Goal: Communication & Community: Answer question/provide support

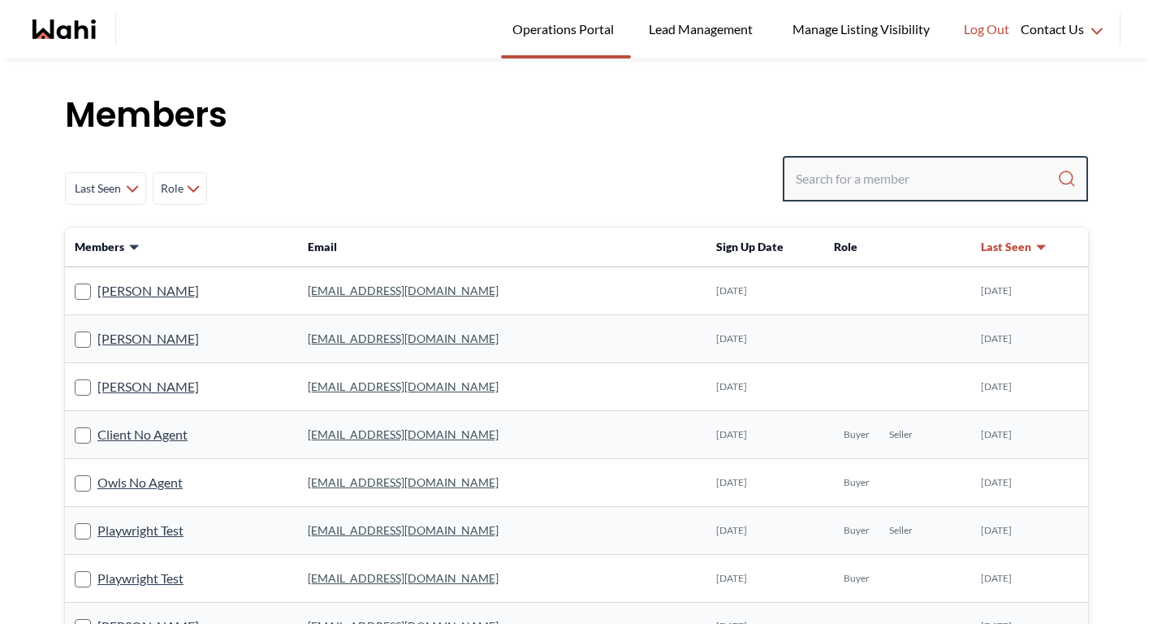
click at [946, 180] on input "Search input" at bounding box center [927, 178] width 262 height 29
paste input "[PERSON_NAME][EMAIL_ADDRESS][DOMAIN_NAME]"
type input "[PERSON_NAME][EMAIL_ADDRESS][DOMAIN_NAME]"
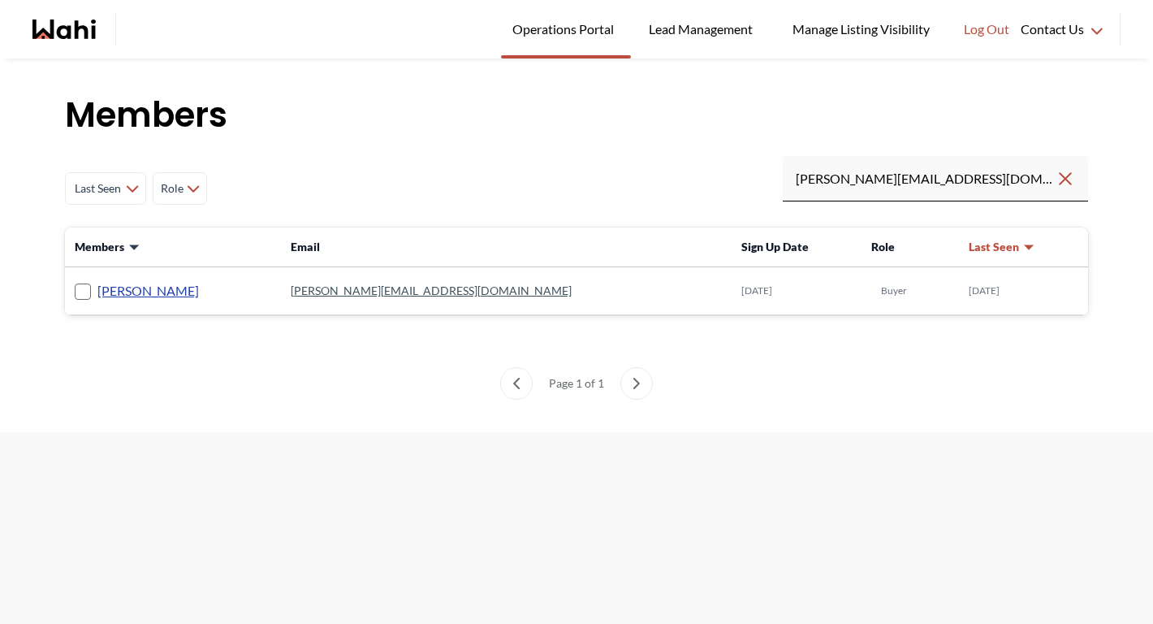
click at [167, 296] on link "Michael Jezioranski" at bounding box center [148, 290] width 102 height 21
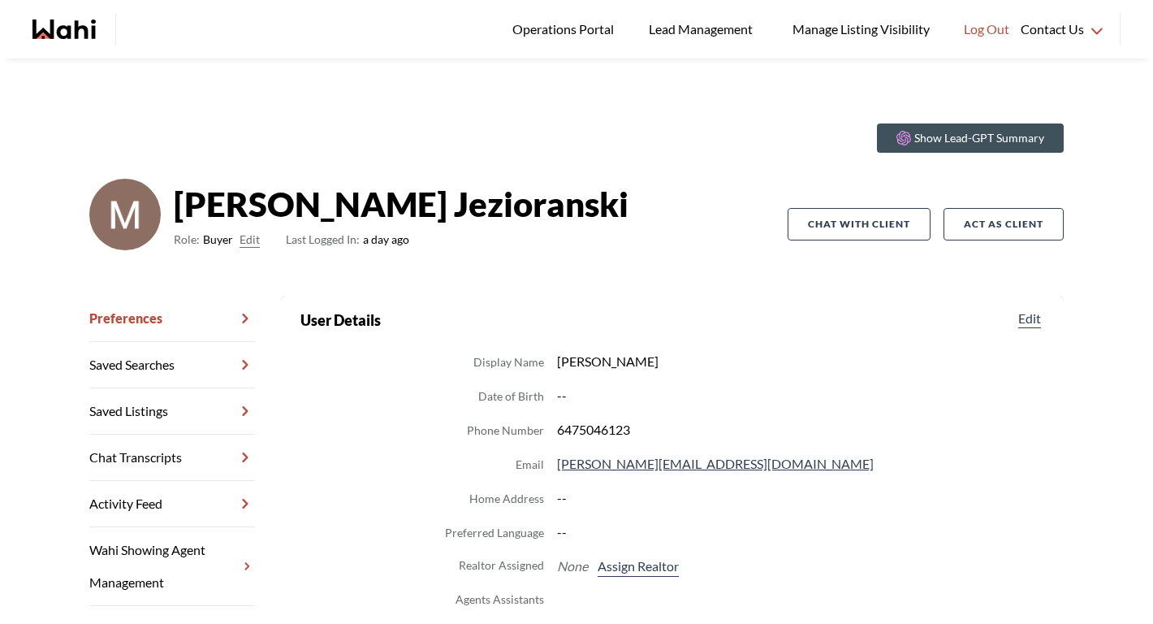
scroll to position [71, 0]
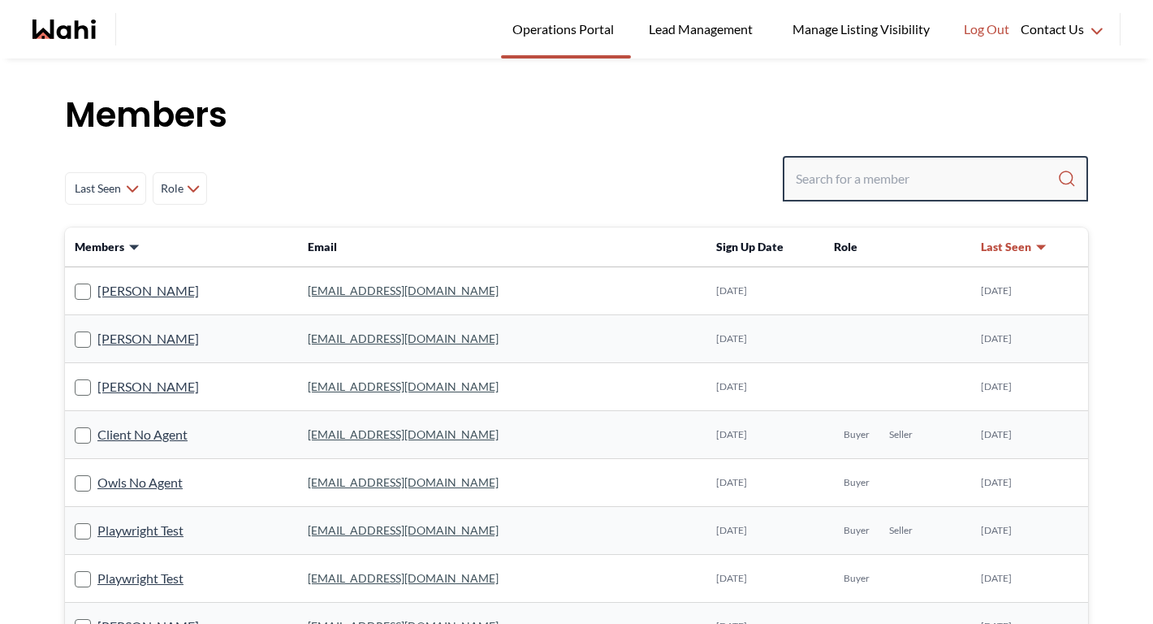
click at [972, 190] on input "Search input" at bounding box center [927, 178] width 262 height 29
paste input "shalja.kenneth@gmail.com"
type input "shalja.kenneth@gmail.com"
click at [862, 182] on input "Search input" at bounding box center [927, 178] width 262 height 29
paste input "daksheshpatel2912@gmail.com"
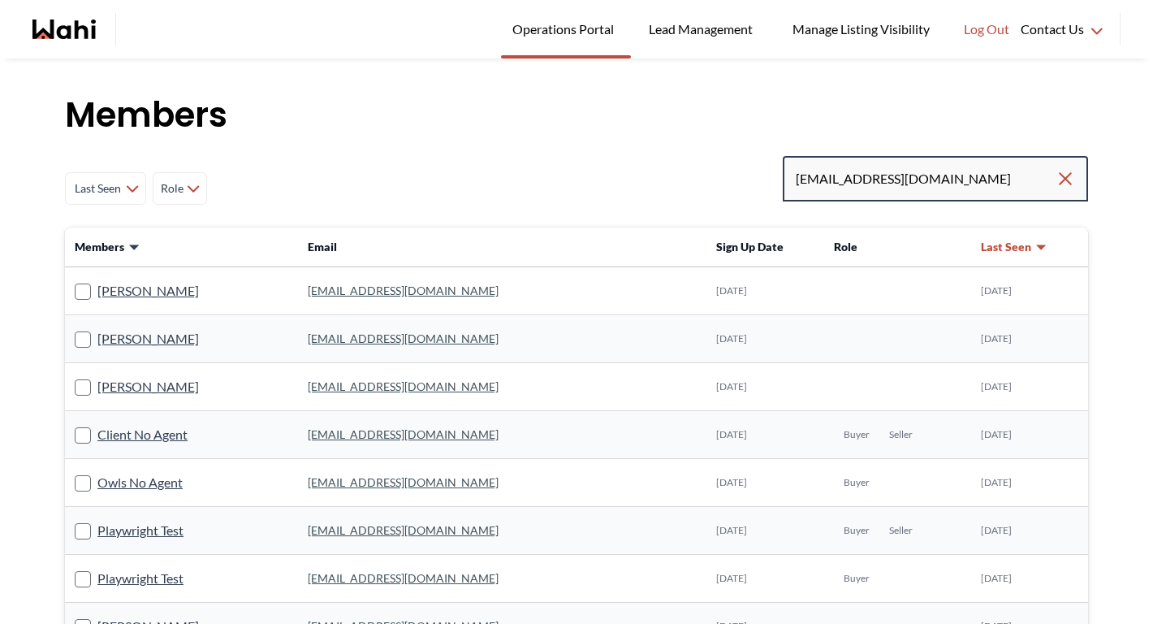
type input "daksheshpatel2912@gmail.com"
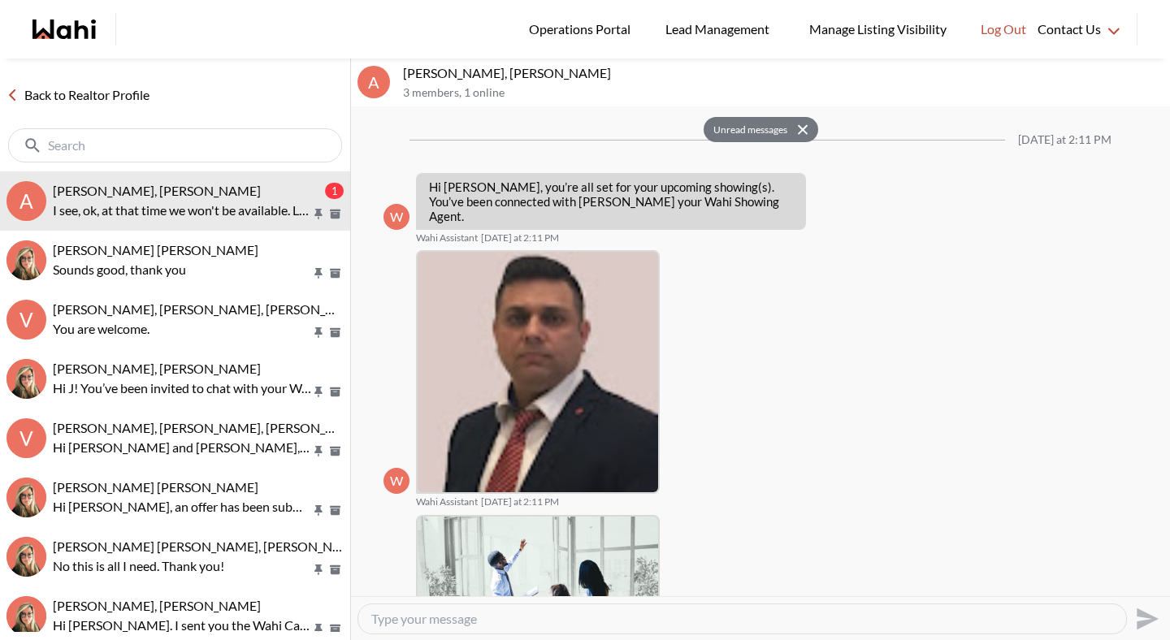
scroll to position [807, 0]
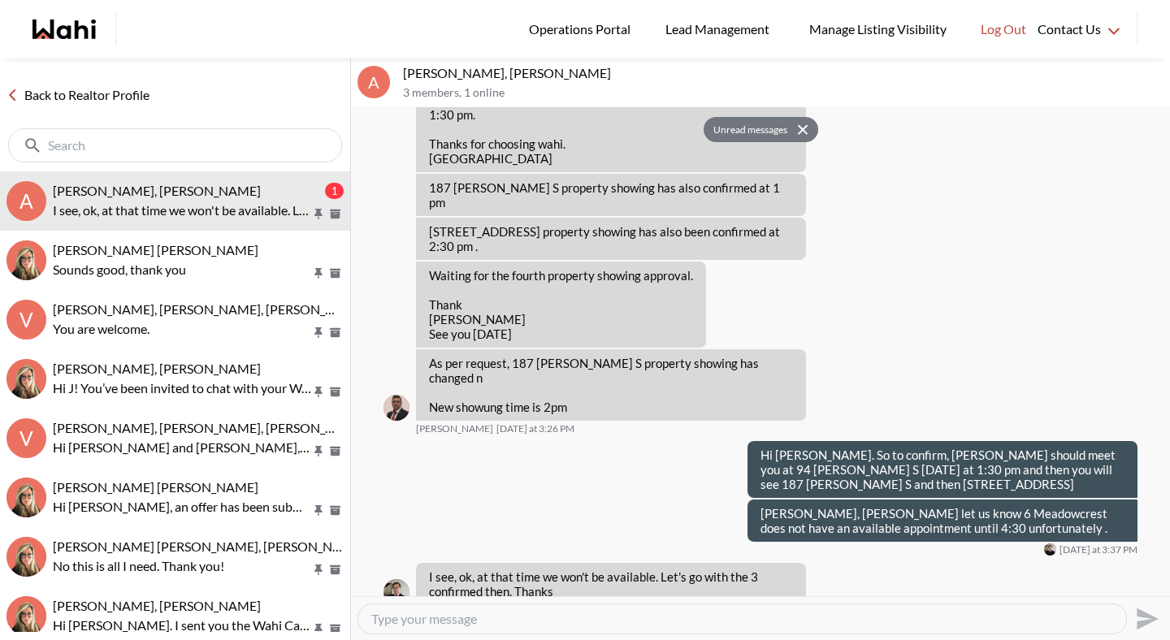
click at [448, 619] on textarea "Type your message" at bounding box center [742, 619] width 742 height 16
type textarea "Okay great. Naveen, all good to just see the 3 properties tomorrow."
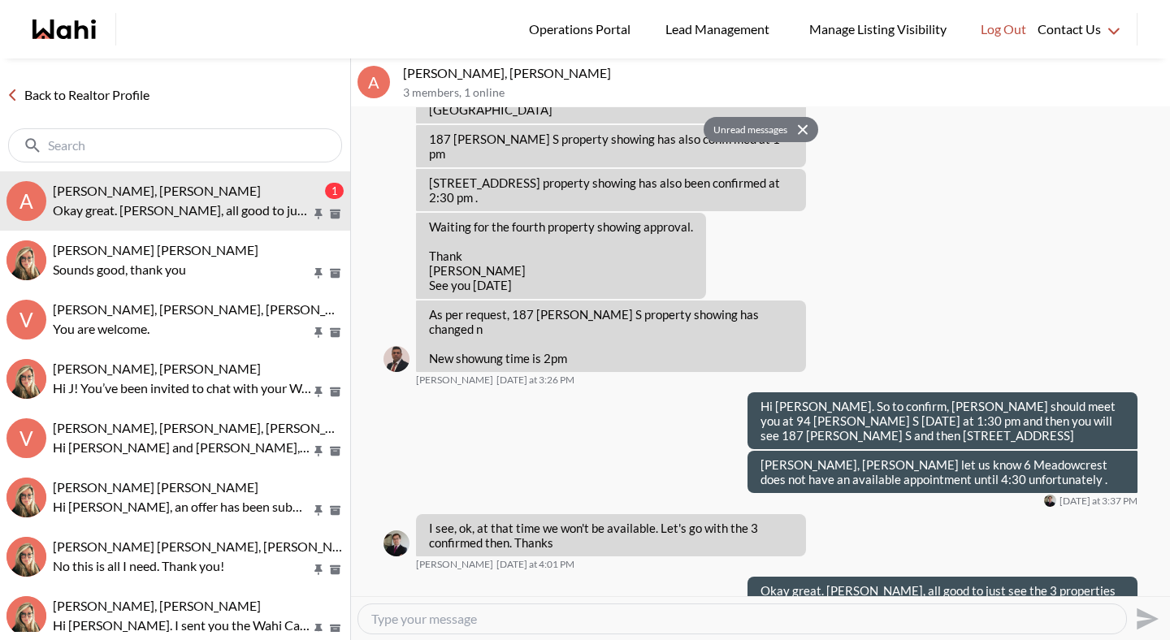
click at [111, 84] on link "Back to Realtor Profile" at bounding box center [78, 94] width 156 height 21
